Goal: Book appointment/travel/reservation

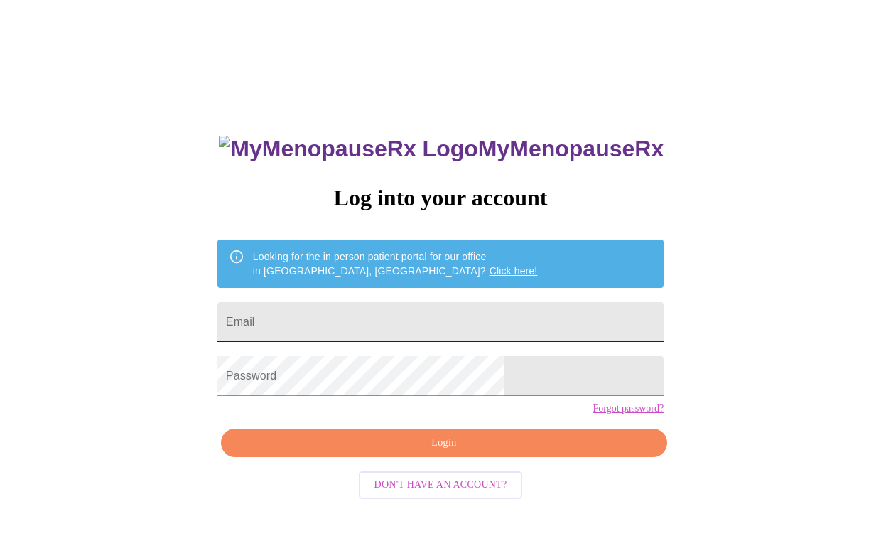
click at [367, 318] on input "Email" at bounding box center [440, 322] width 446 height 40
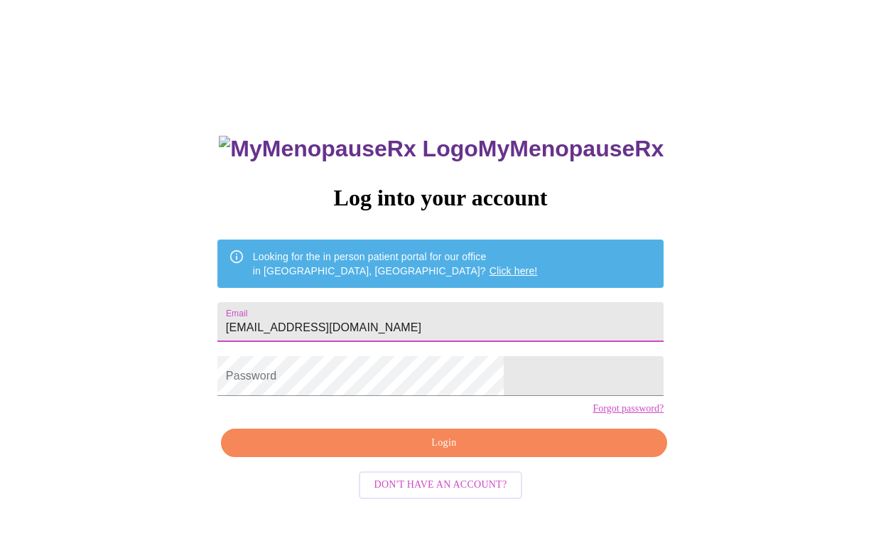
type input "[EMAIL_ADDRESS][DOMAIN_NAME]"
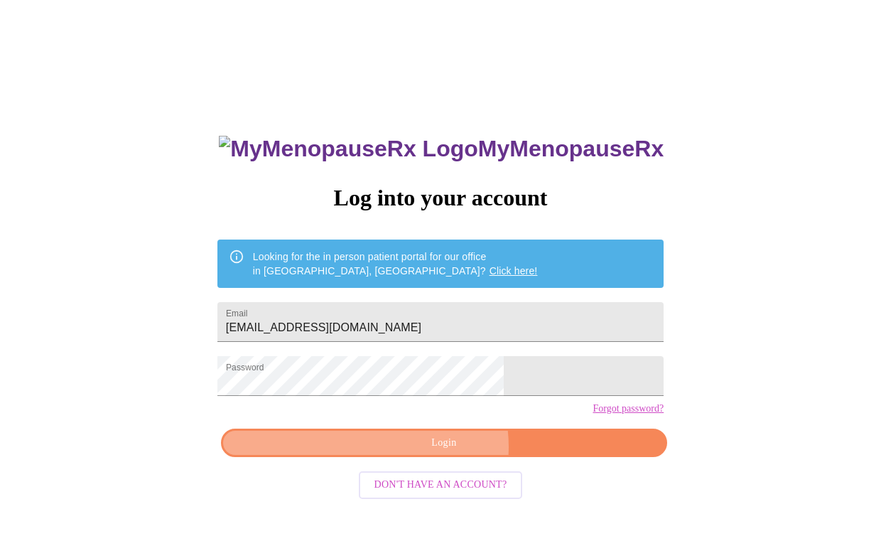
click at [443, 452] on span "Login" at bounding box center [443, 443] width 413 height 18
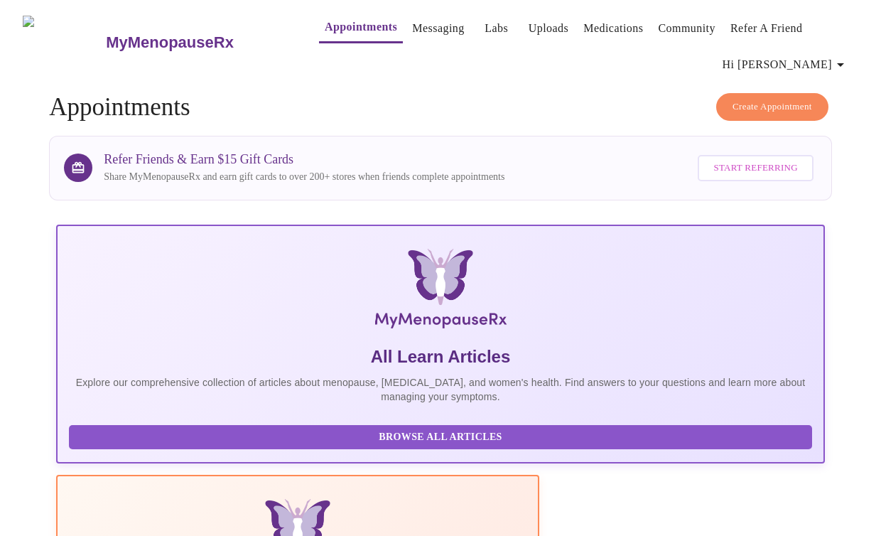
click at [330, 26] on link "Appointments" at bounding box center [361, 27] width 72 height 20
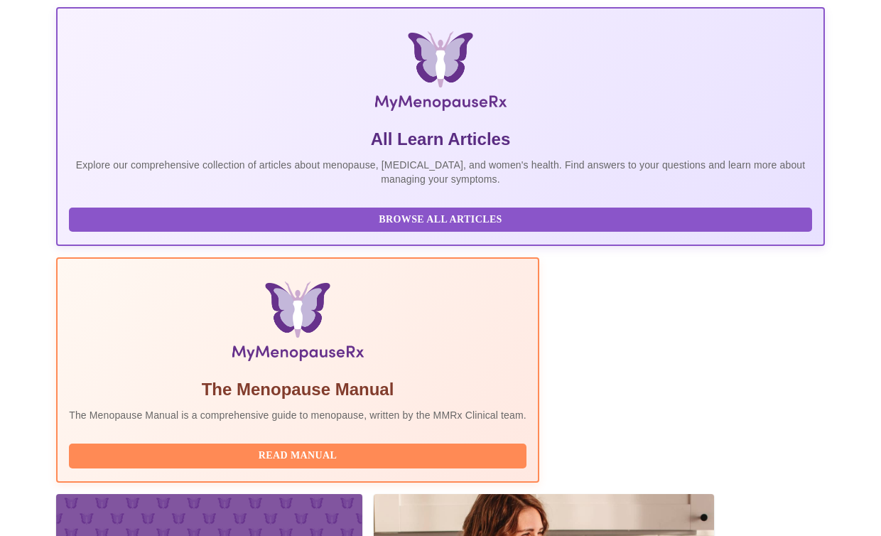
scroll to position [261, 0]
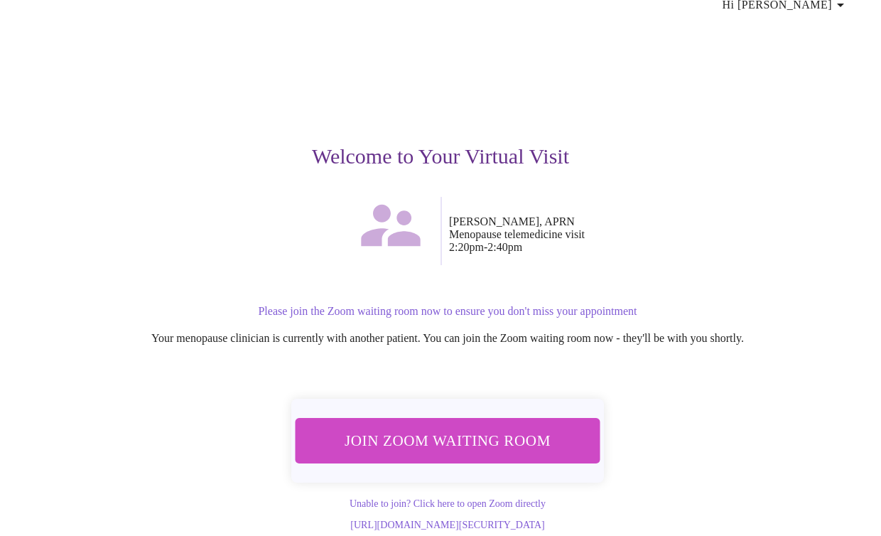
scroll to position [66, 0]
click at [507, 428] on span "Join Zoom Waiting Room" at bounding box center [448, 440] width 268 height 26
